Goal: Navigation & Orientation: Go to known website

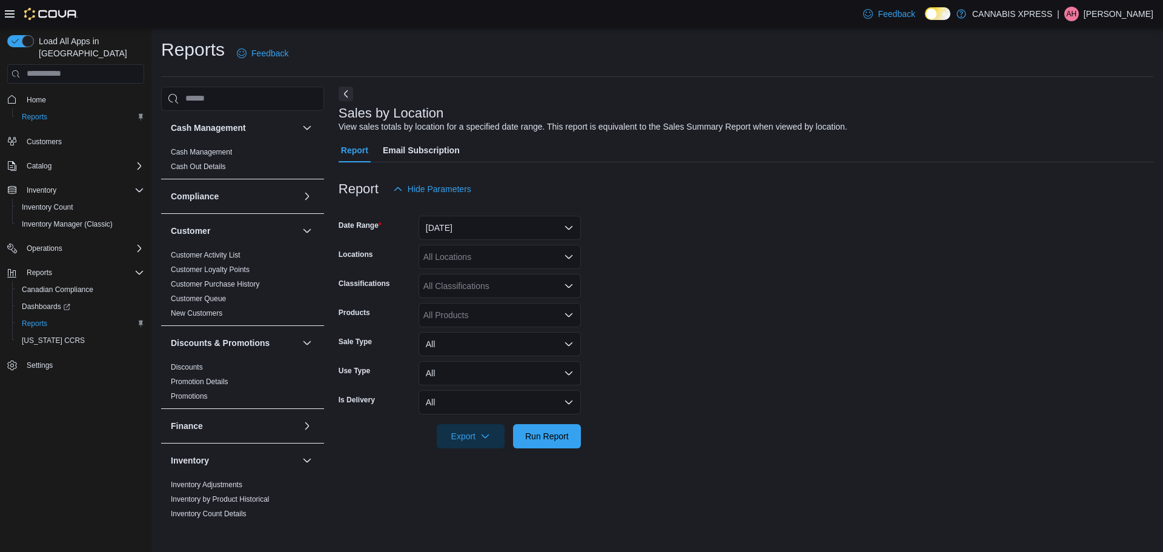
click at [1131, 12] on p "Angela Hynes" at bounding box center [1119, 14] width 70 height 15
click at [1082, 122] on span "Sign Out" at bounding box center [1075, 119] width 33 height 12
